Goal: Navigation & Orientation: Find specific page/section

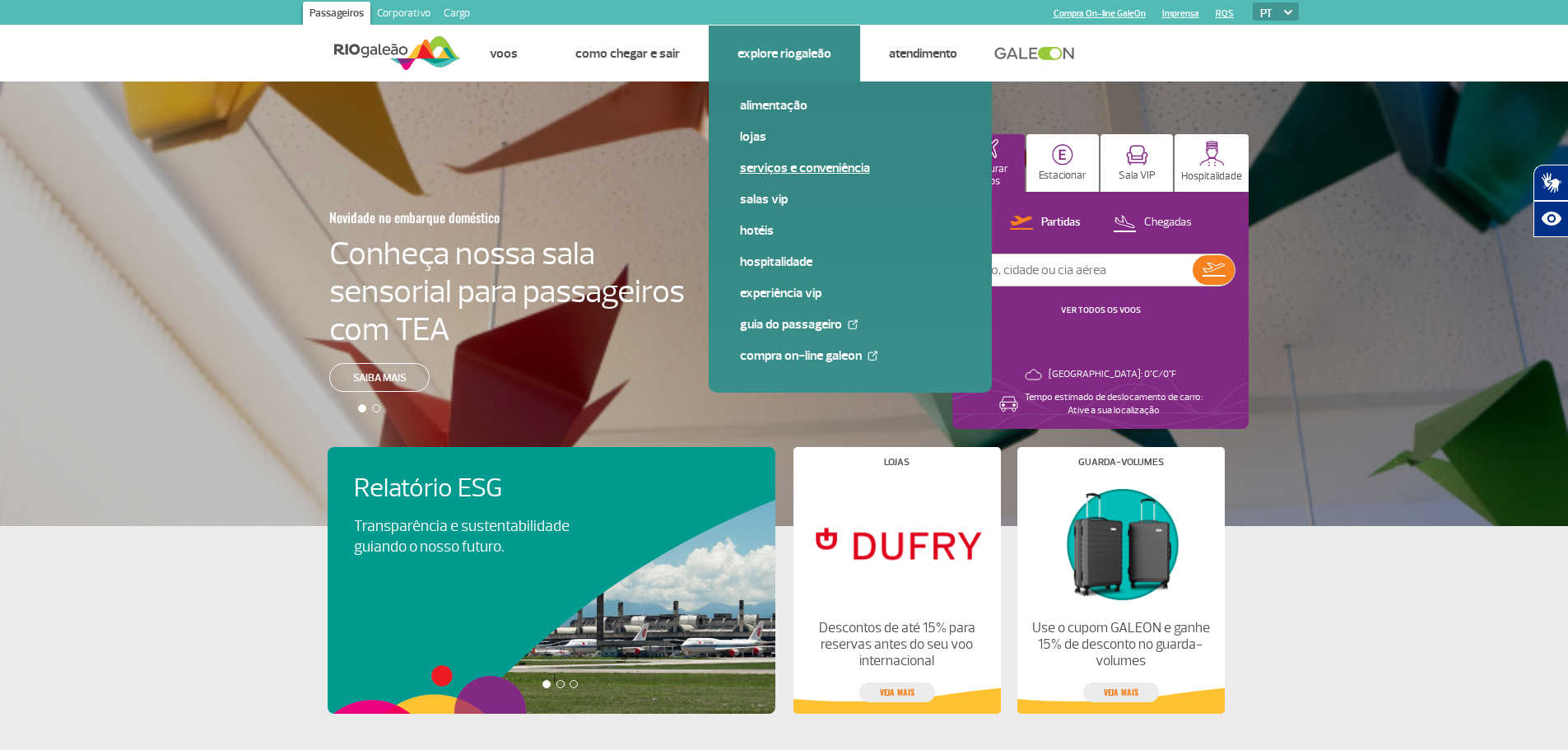
click at [782, 163] on link "Serviços e Conveniência" at bounding box center [850, 168] width 221 height 18
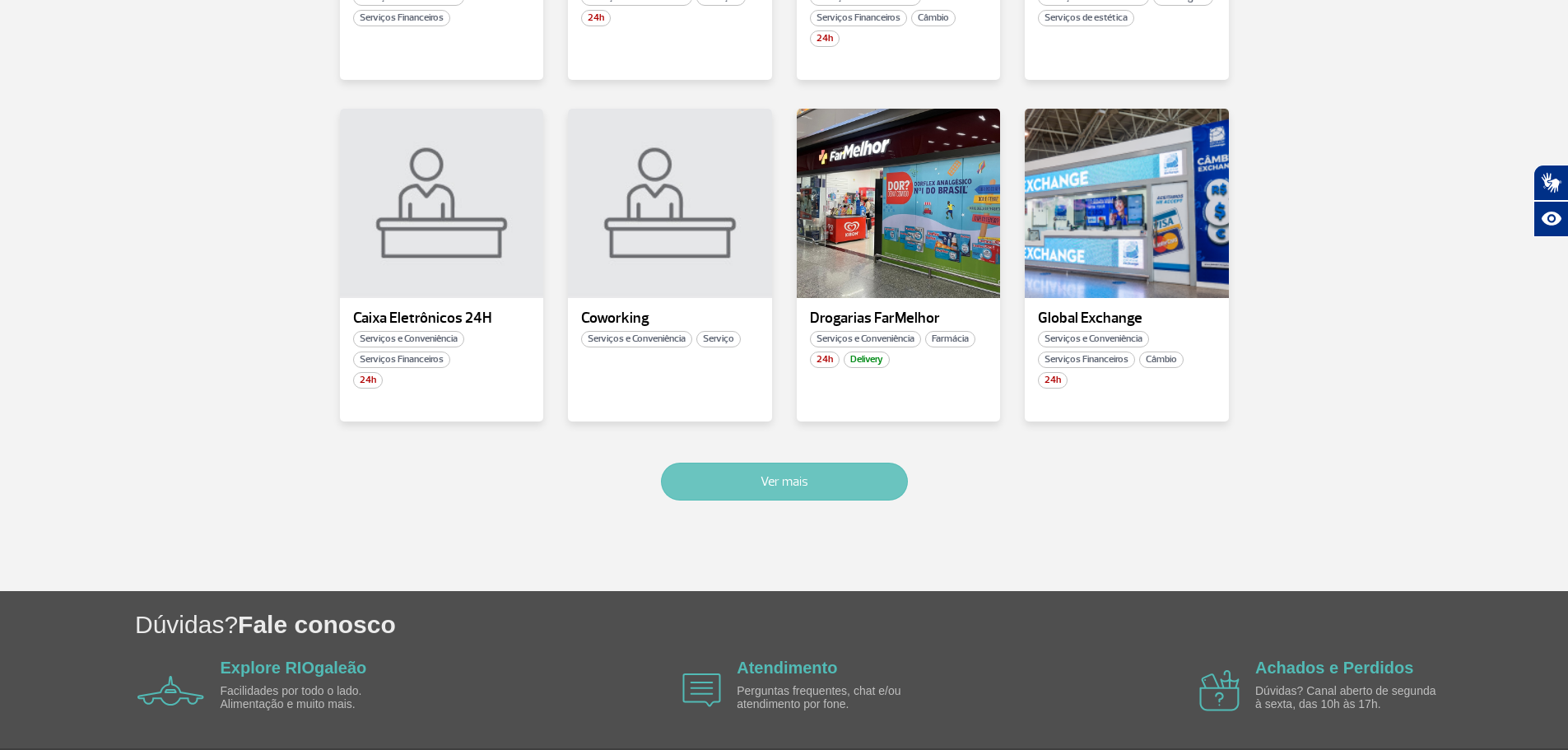
click at [732, 499] on button "Ver mais" at bounding box center [784, 481] width 247 height 38
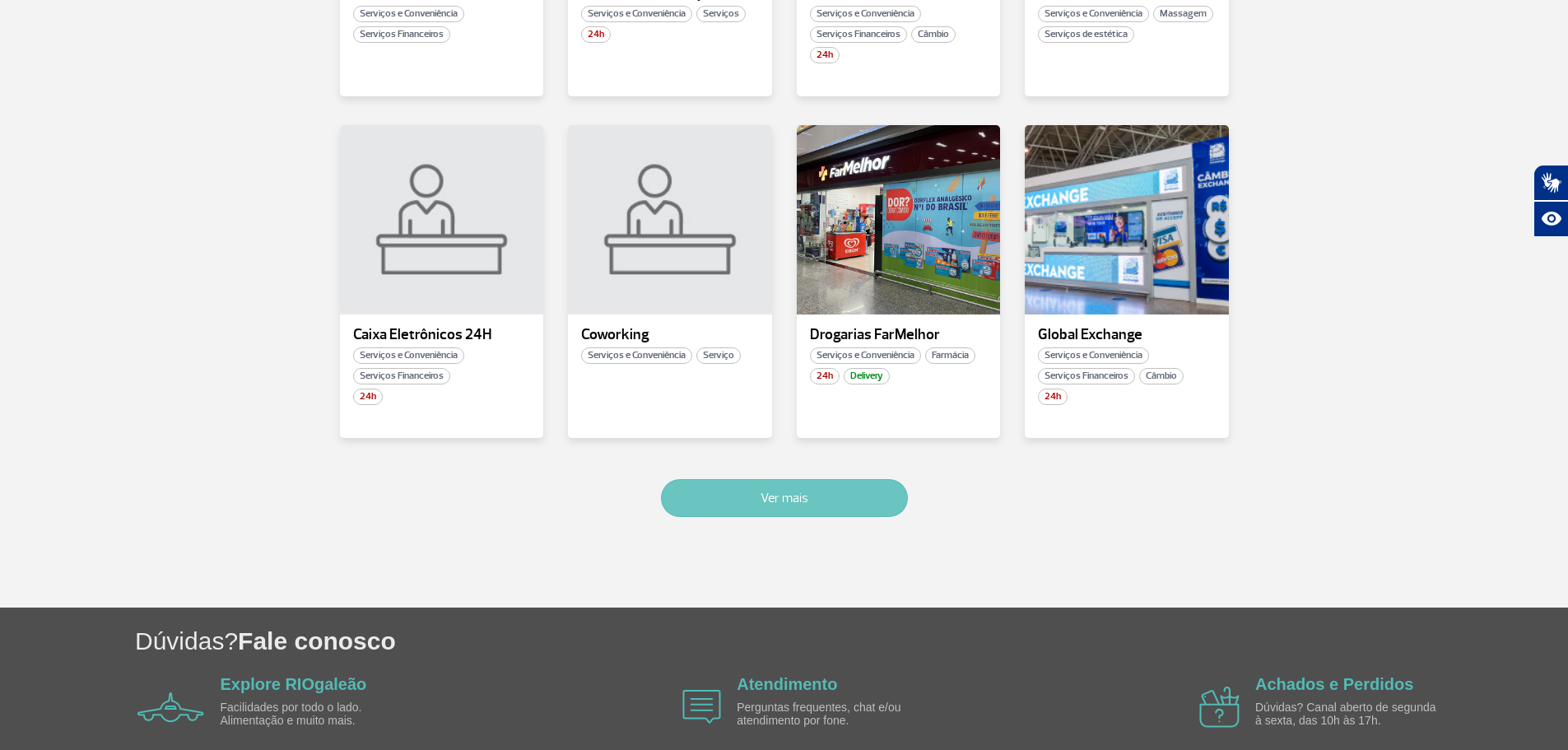
scroll to position [922, 0]
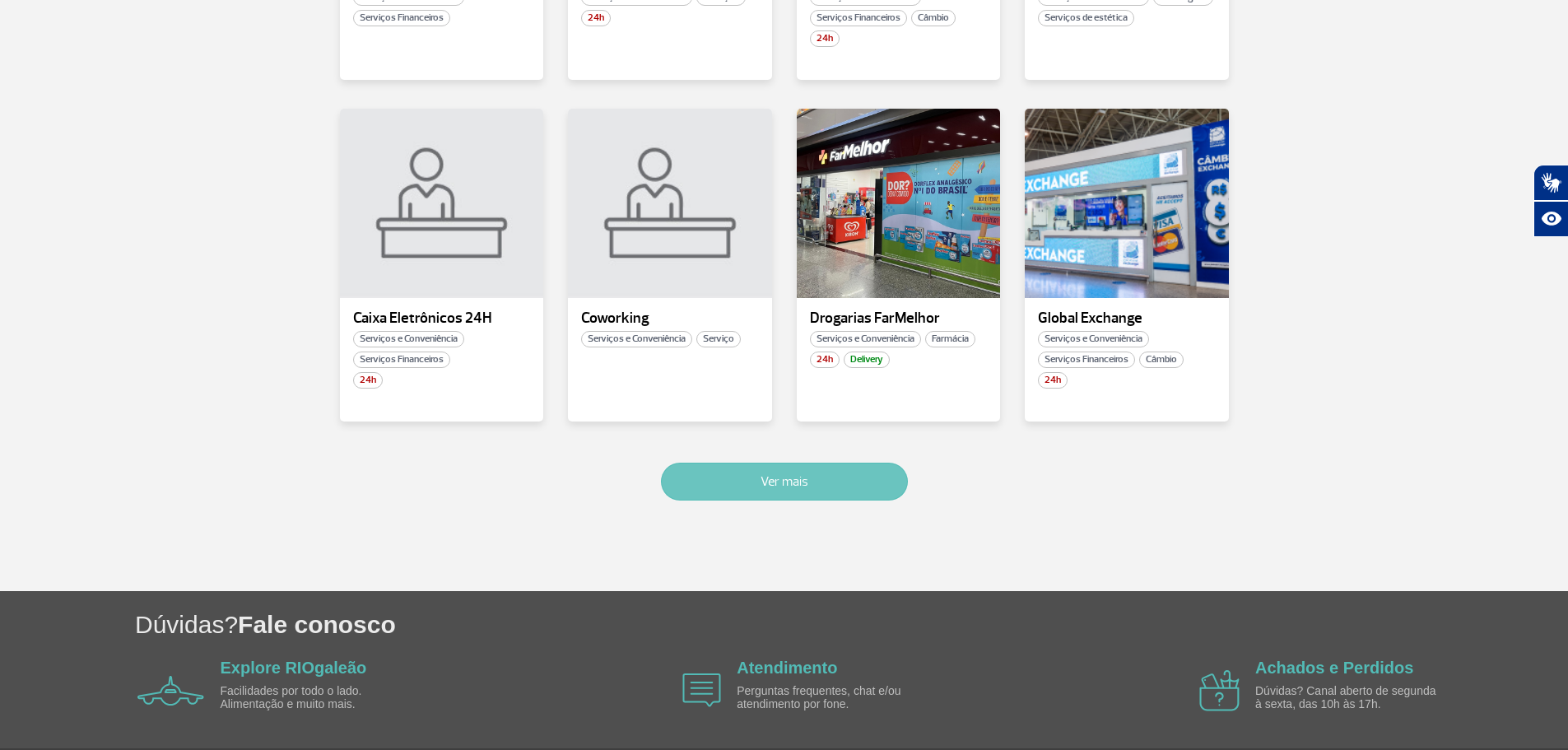
click at [748, 491] on button "Ver mais" at bounding box center [784, 481] width 247 height 38
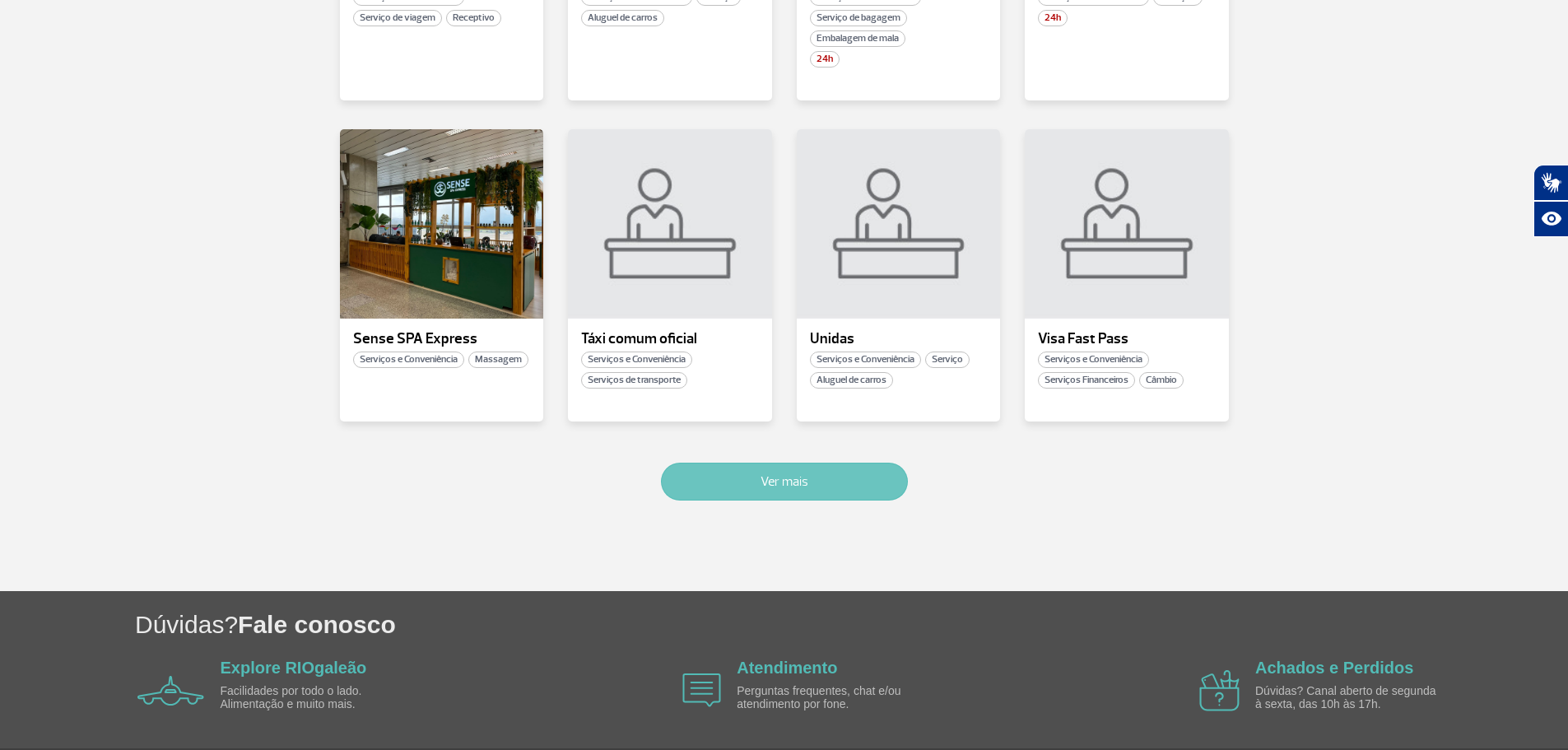
click at [830, 489] on button "Ver mais" at bounding box center [784, 481] width 247 height 38
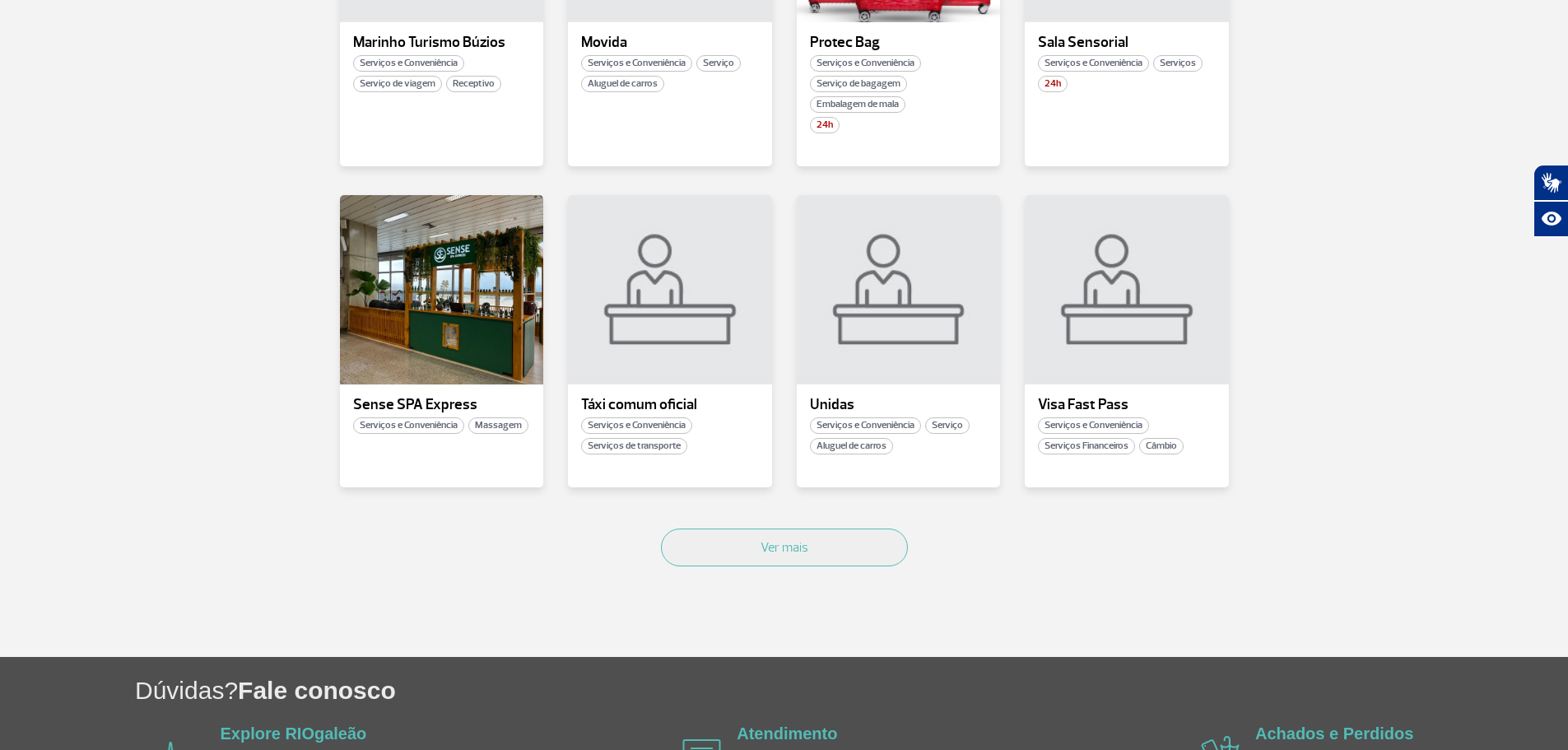
scroll to position [2009, 0]
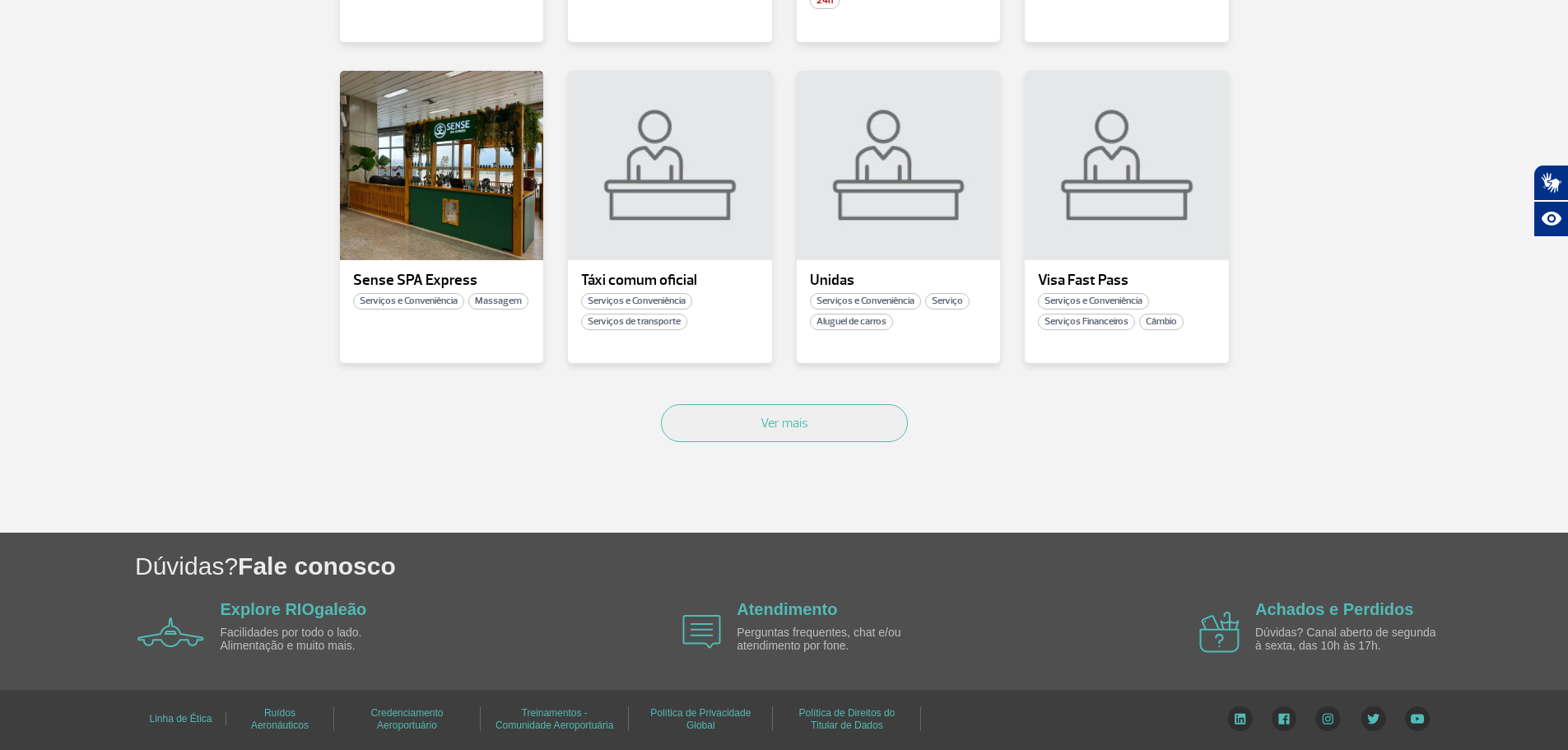
click at [776, 396] on div "Ver mais" at bounding box center [784, 442] width 914 height 99
click at [784, 428] on button "Ver mais" at bounding box center [784, 423] width 247 height 38
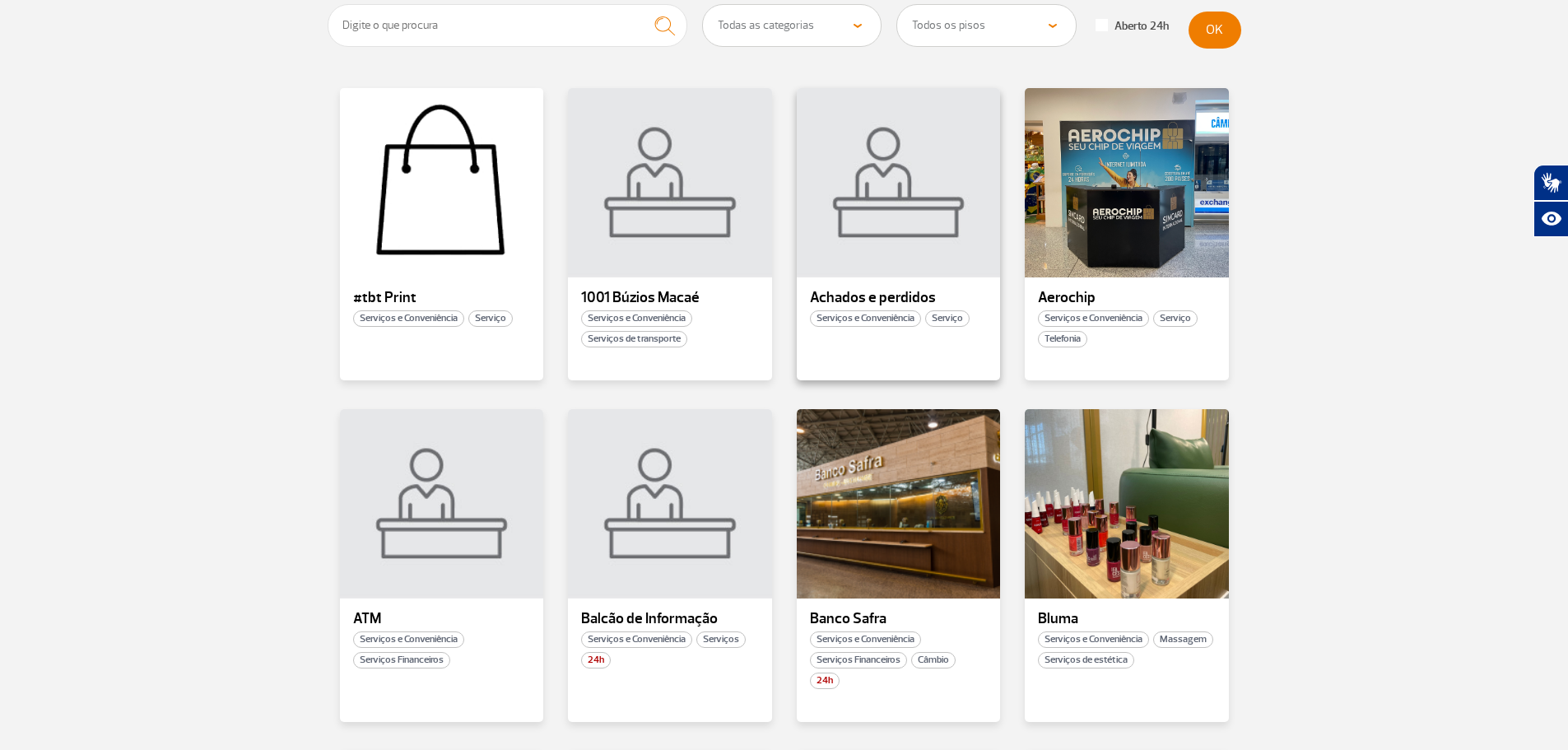
scroll to position [0, 0]
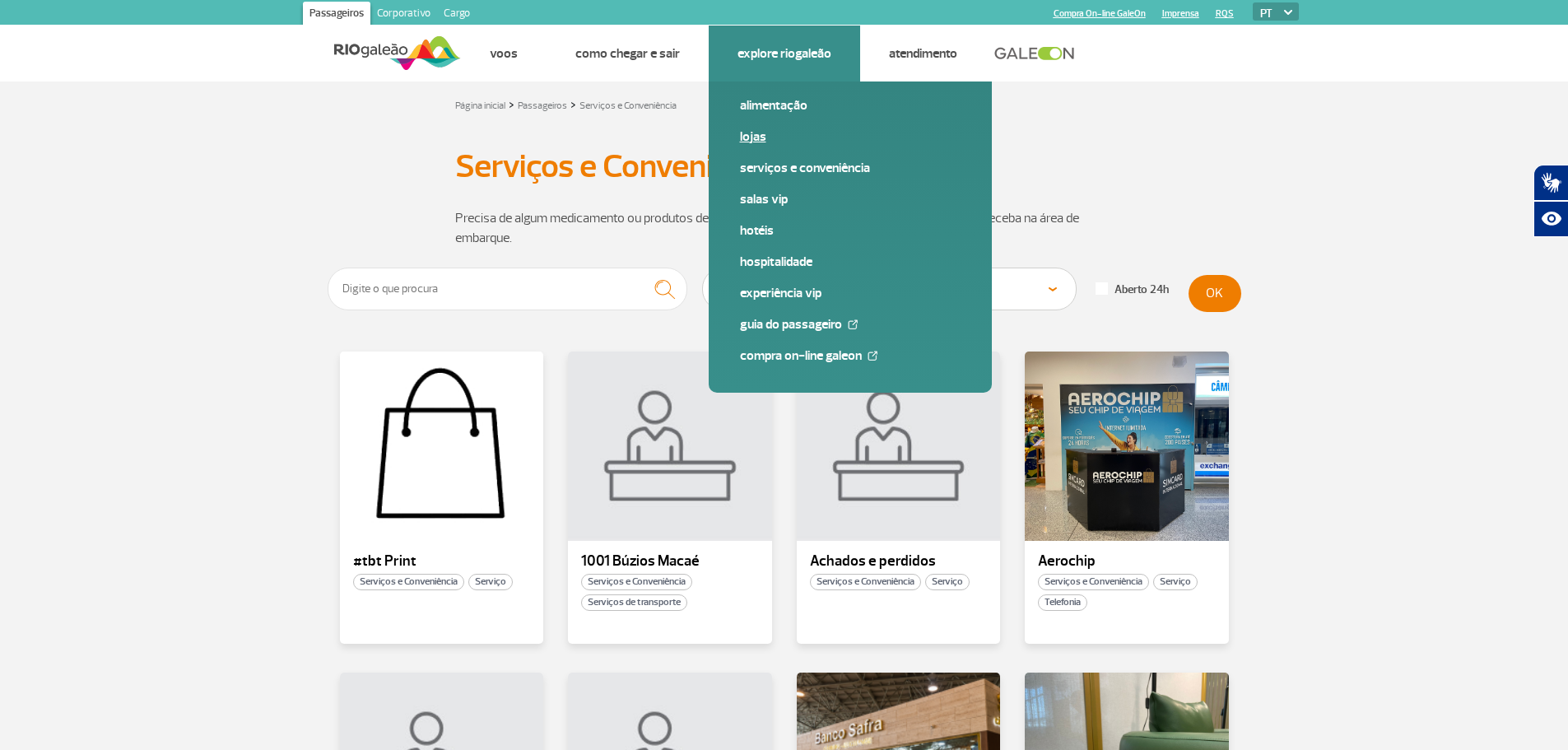
click at [742, 135] on link "Lojas" at bounding box center [850, 136] width 221 height 18
click at [756, 132] on link "Lojas" at bounding box center [850, 136] width 221 height 18
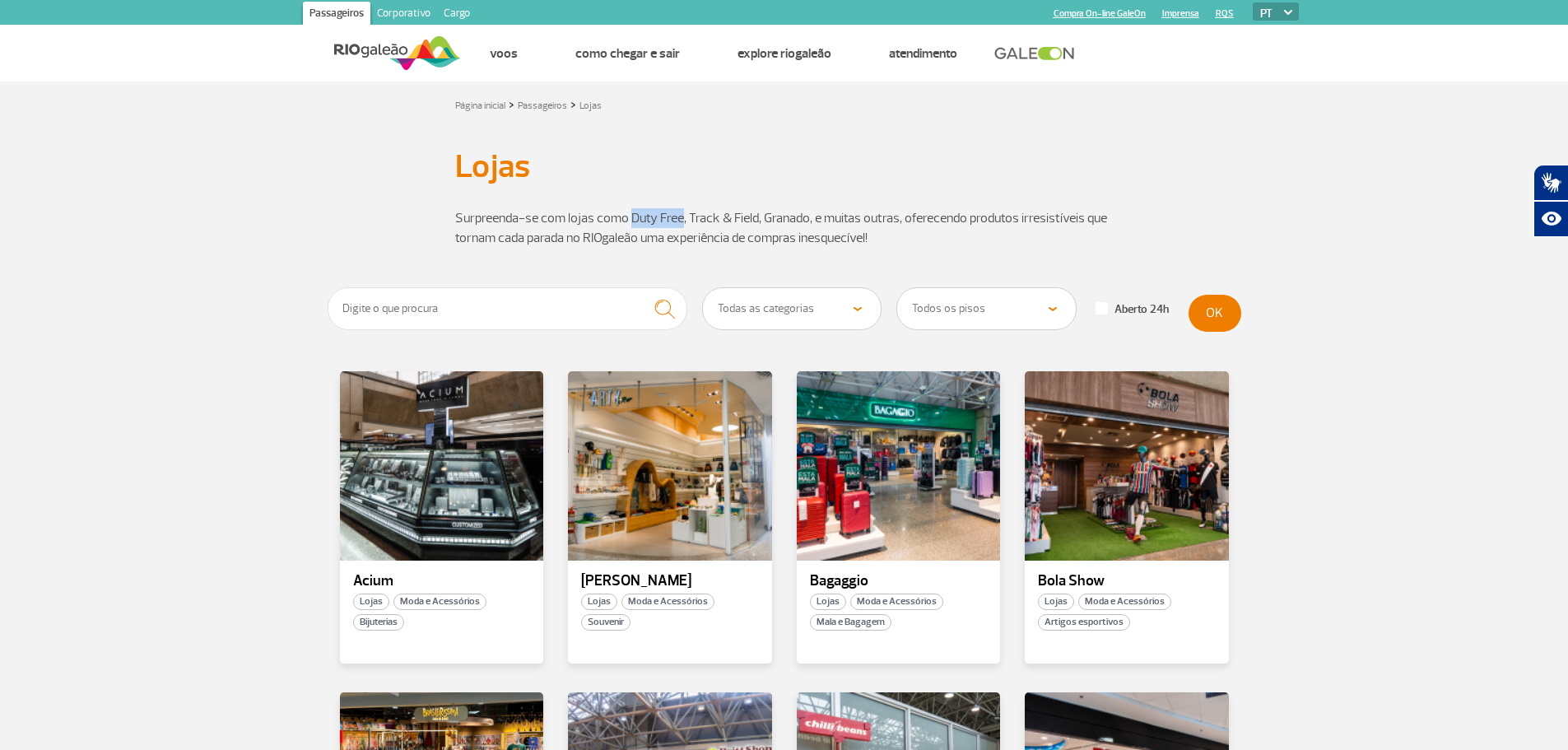
drag, startPoint x: 629, startPoint y: 215, endPoint x: 682, endPoint y: 214, distance: 53.0
click at [682, 214] on p "Surpreenda-se com lojas como Duty Free, Track & Field, Granado, e muitas outras…" at bounding box center [784, 228] width 658 height 40
copy p "Duty Free"
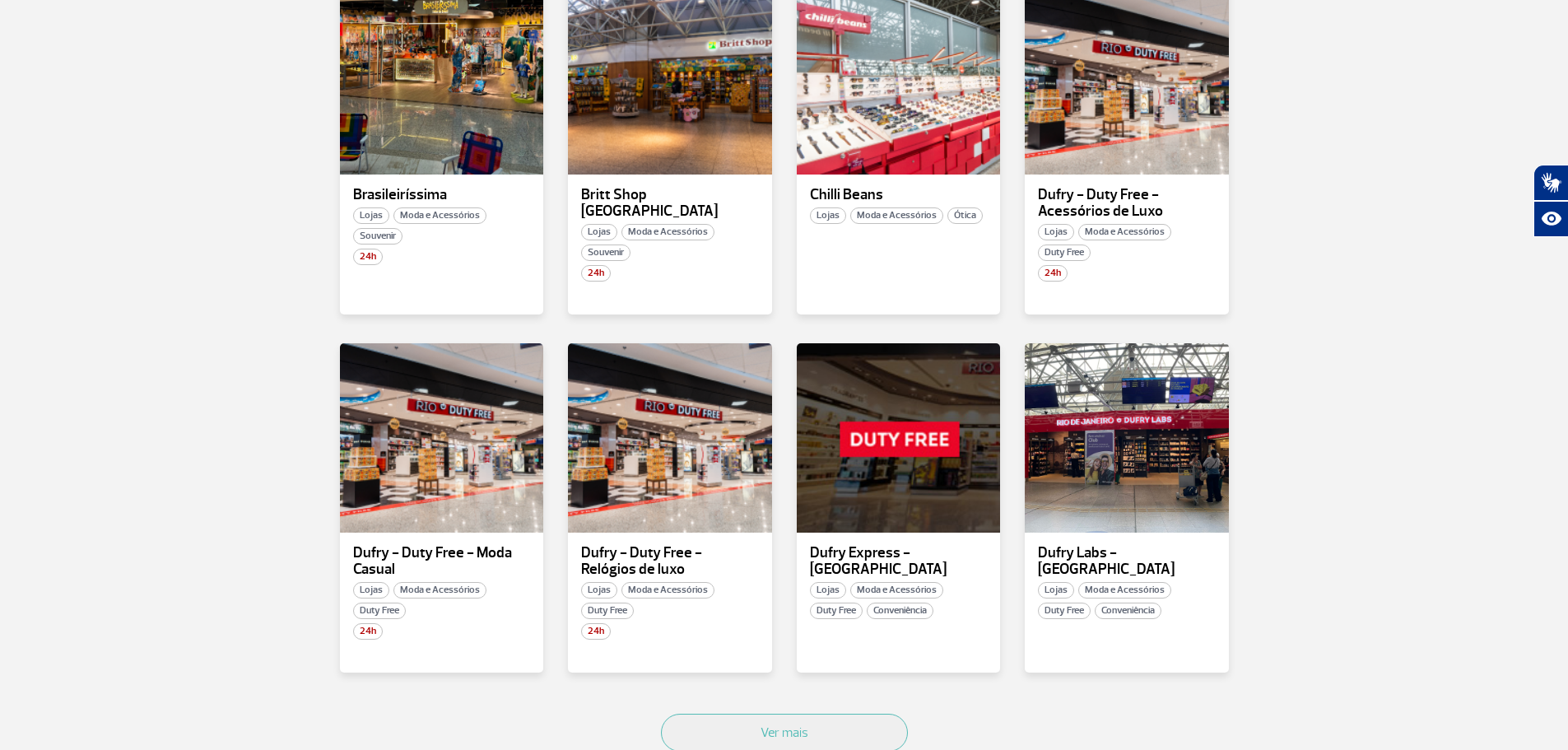
scroll to position [741, 0]
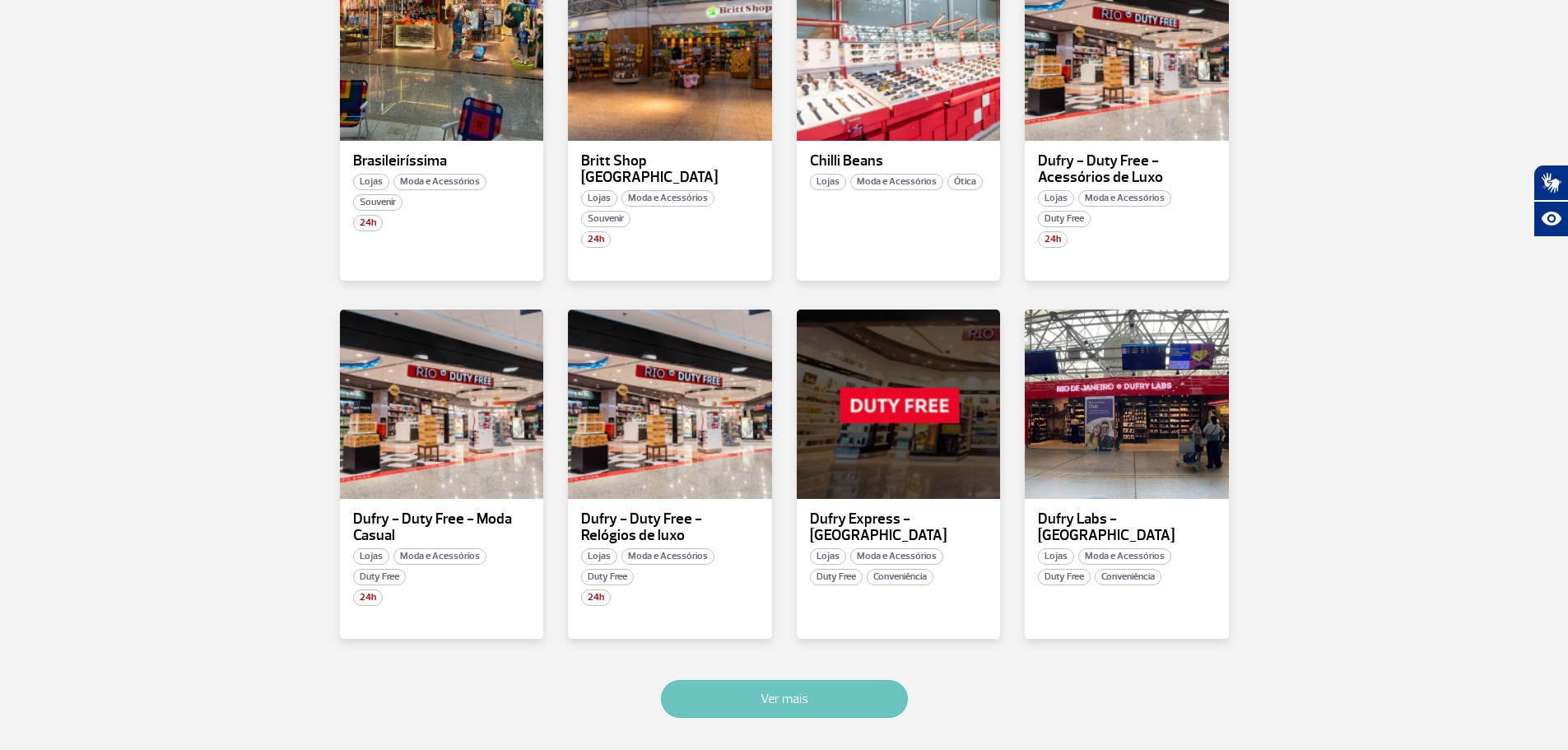
click at [857, 704] on button "Ver mais" at bounding box center [784, 699] width 247 height 38
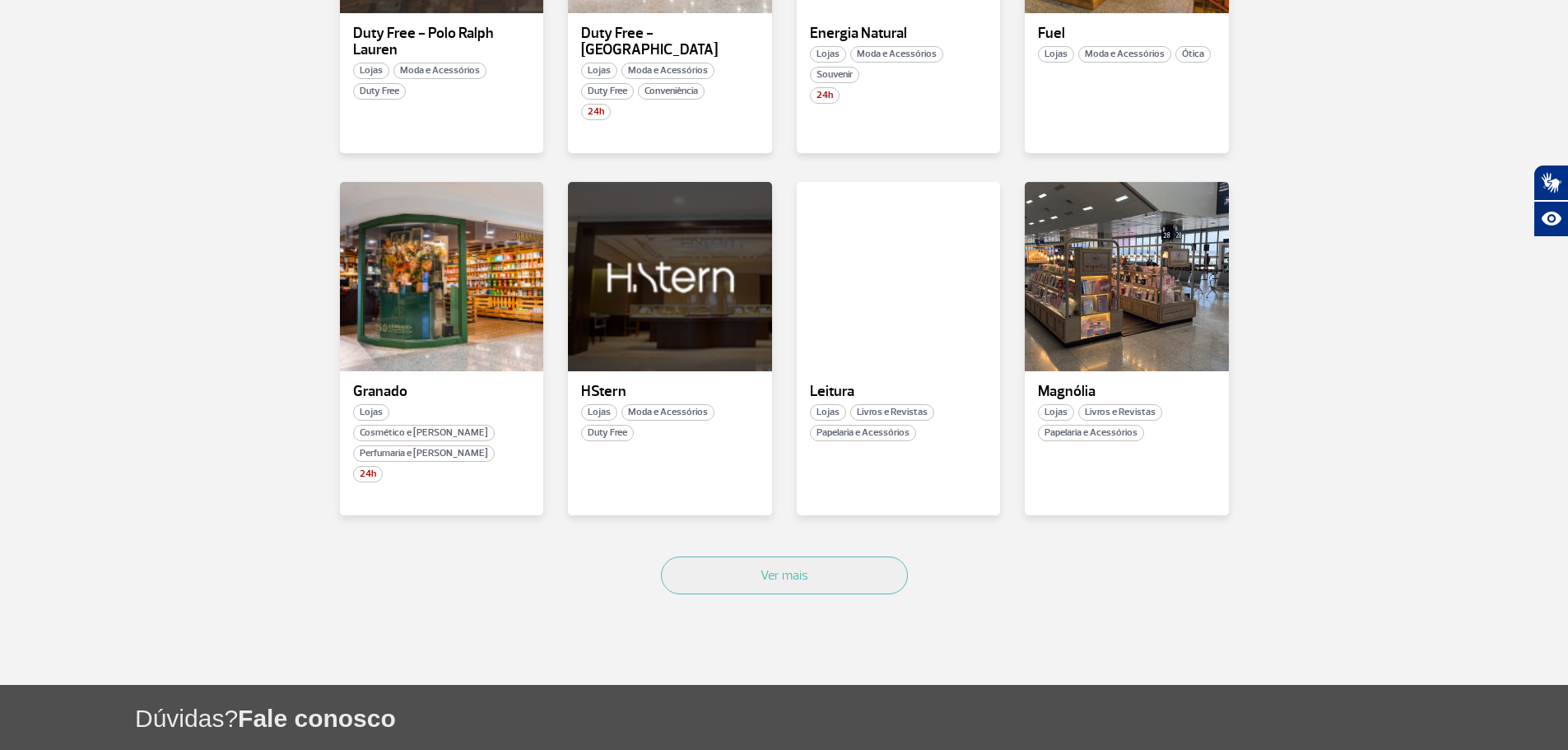
scroll to position [1951, 0]
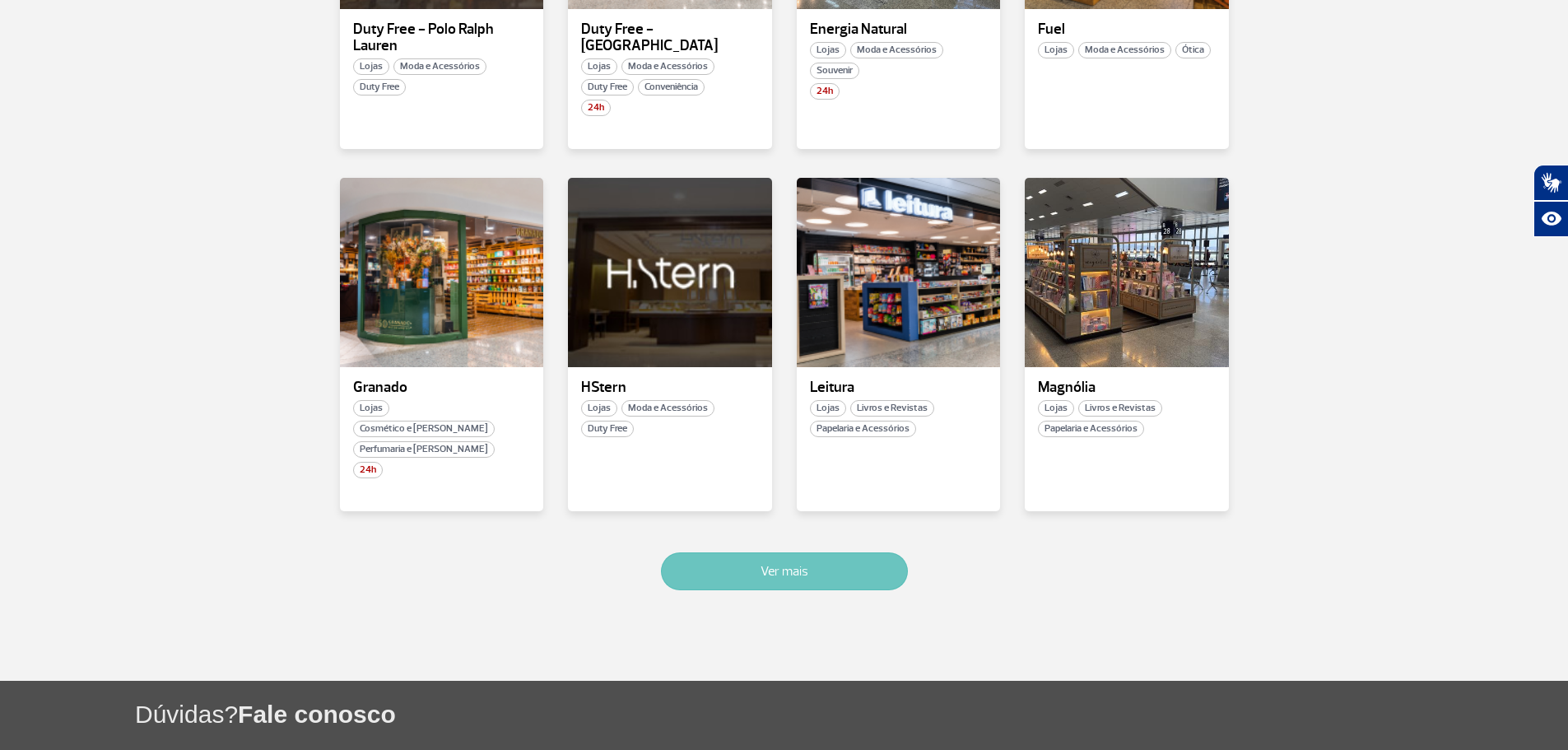
click at [720, 552] on button "Ver mais" at bounding box center [784, 571] width 247 height 38
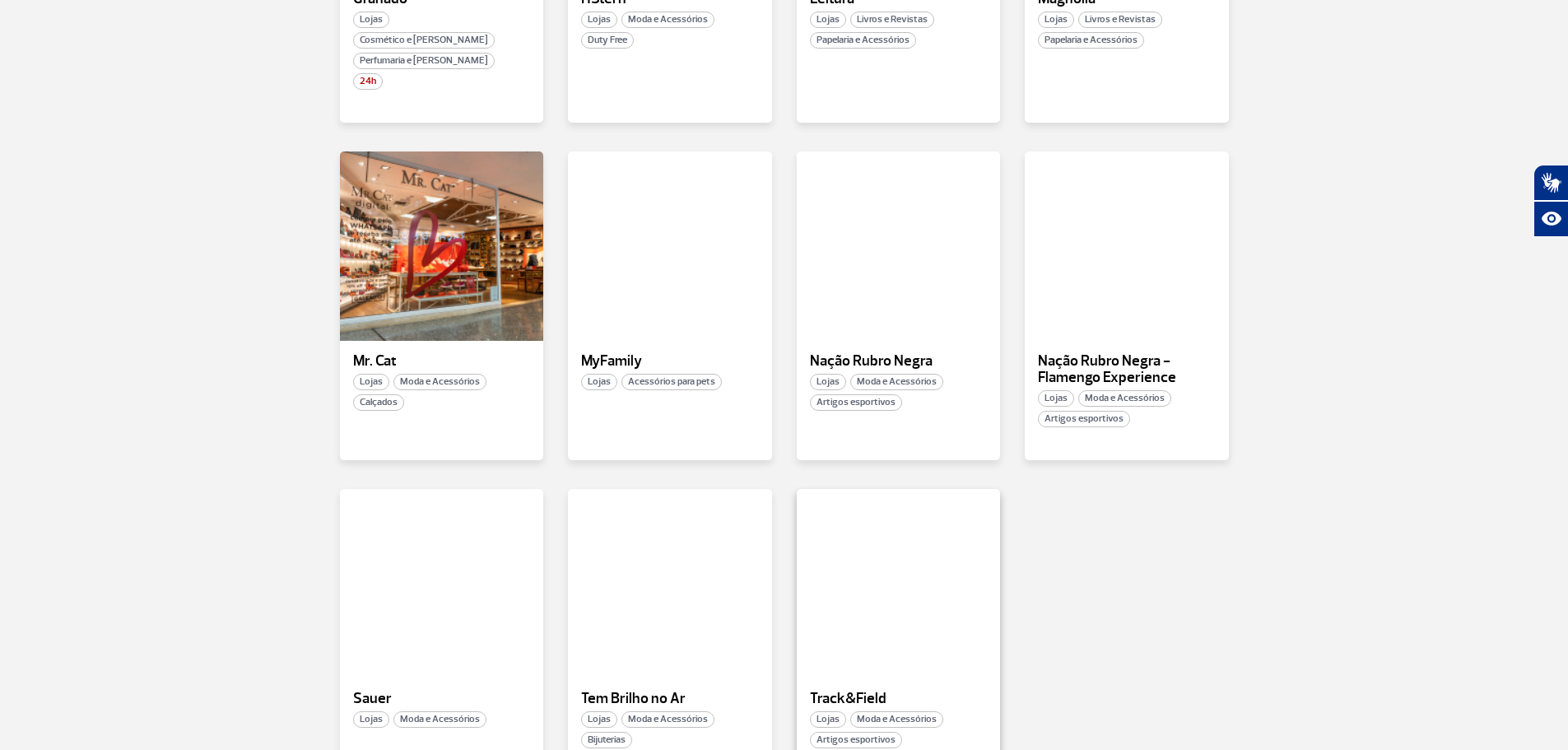
scroll to position [2292, 0]
